Goal: Task Accomplishment & Management: Manage account settings

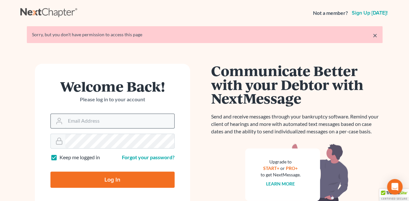
click at [82, 124] on input "Email Address" at bounding box center [119, 121] width 109 height 14
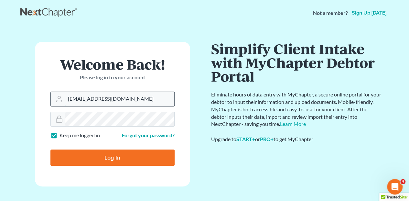
type input "[EMAIL_ADDRESS][DOMAIN_NAME]"
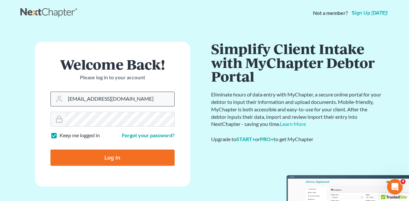
click at [50, 149] on input "Log In" at bounding box center [112, 157] width 124 height 16
type input "Thinking..."
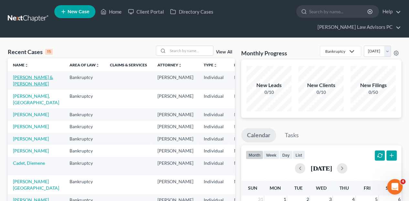
click at [20, 74] on link "[PERSON_NAME] & [PERSON_NAME]" at bounding box center [33, 80] width 40 height 12
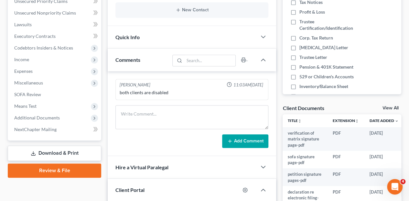
scroll to position [172, 0]
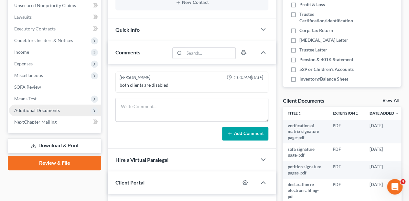
click at [35, 107] on span "Additional Documents" at bounding box center [37, 109] width 46 height 5
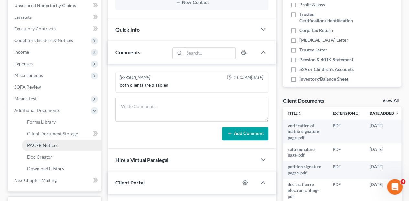
click at [43, 142] on span "PACER Notices" at bounding box center [42, 144] width 31 height 5
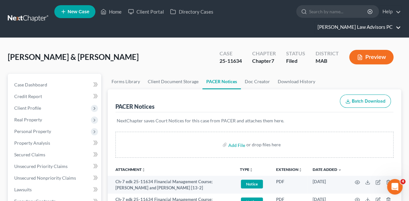
click at [371, 21] on link "[PERSON_NAME] Law Advisors PC" at bounding box center [357, 27] width 87 height 12
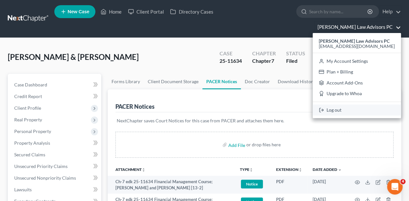
click at [359, 104] on link "Log out" at bounding box center [357, 109] width 88 height 11
